Goal: Check status

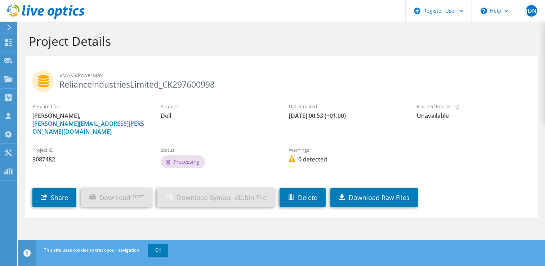
click at [9, 25] on icon at bounding box center [8, 27] width 5 height 6
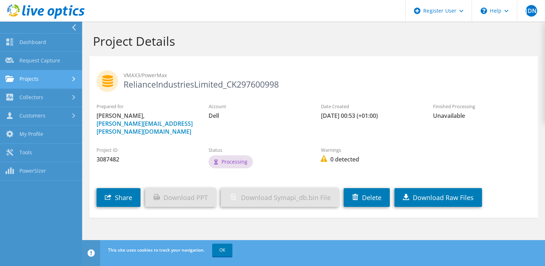
click at [73, 77] on use at bounding box center [73, 79] width 3 height 5
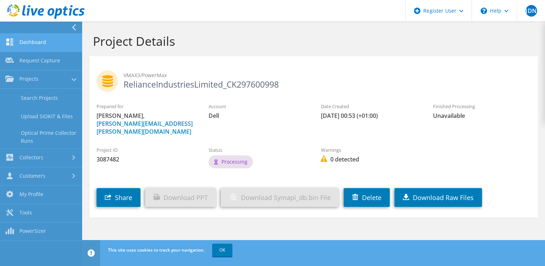
click at [58, 43] on link "Dashboard" at bounding box center [41, 43] width 82 height 18
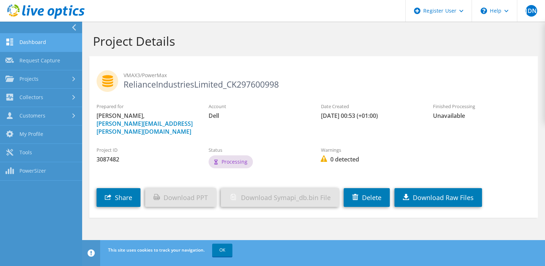
click at [47, 41] on link "Dashboard" at bounding box center [41, 43] width 82 height 18
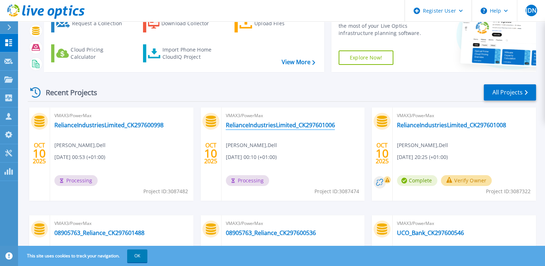
scroll to position [50, 0]
